Goal: Navigation & Orientation: Find specific page/section

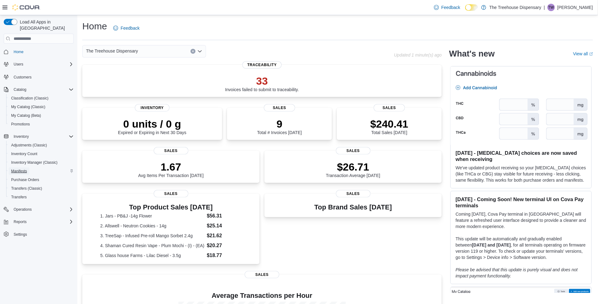
click at [20, 169] on span "Manifests" at bounding box center [19, 171] width 16 height 5
